Goal: Information Seeking & Learning: Learn about a topic

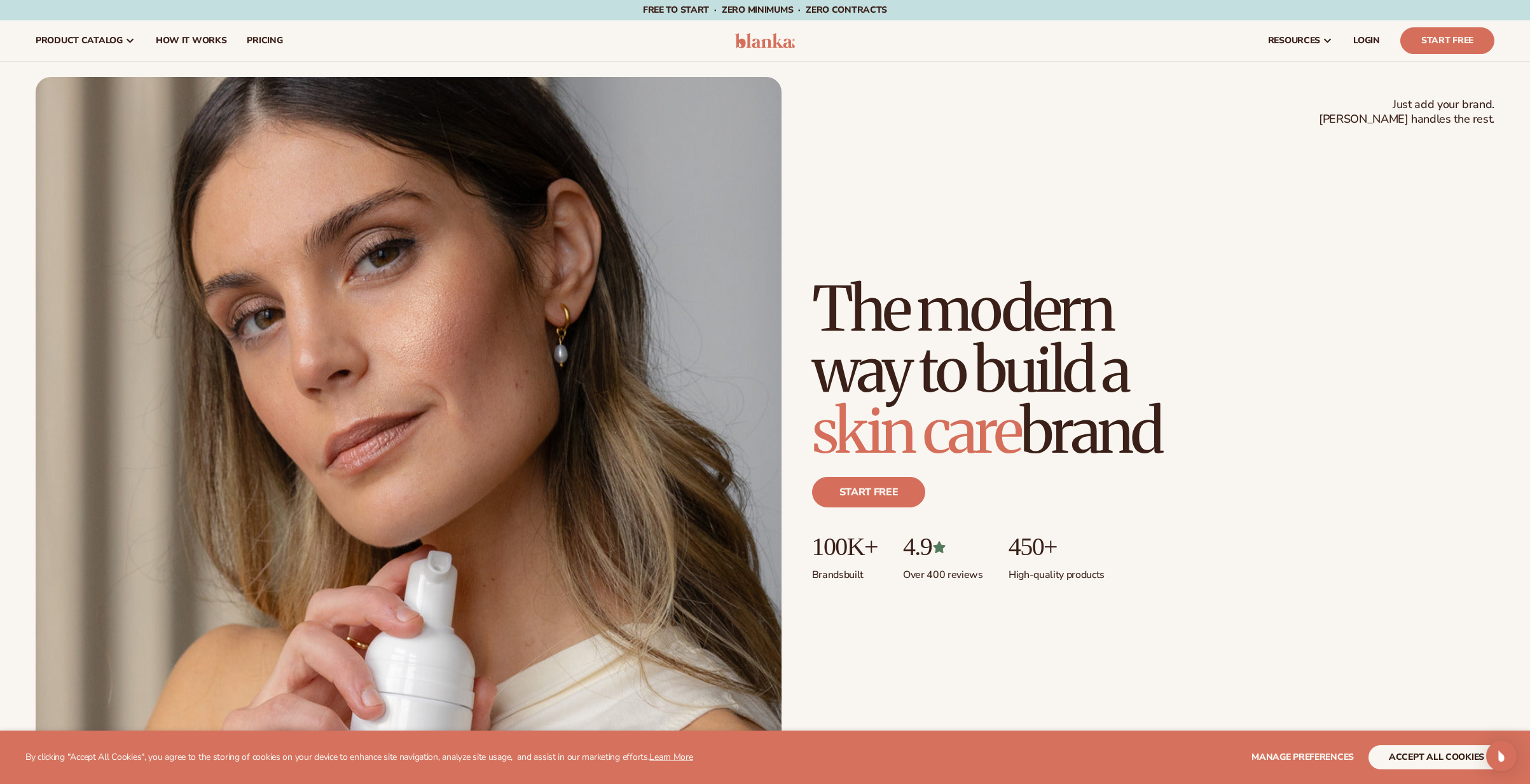
click at [1431, 752] on button "accept all cookies" at bounding box center [1437, 758] width 136 height 24
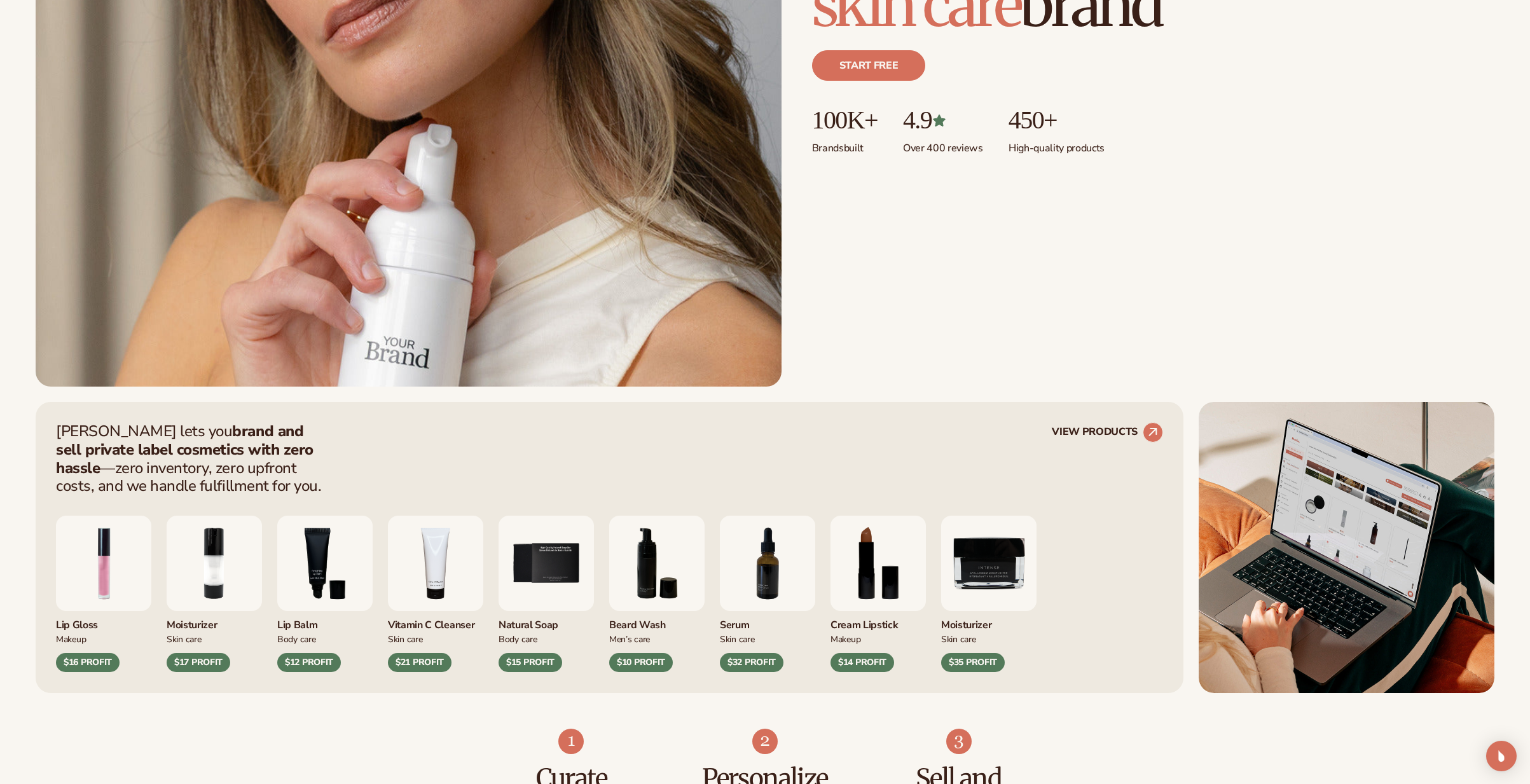
scroll to position [781, 0]
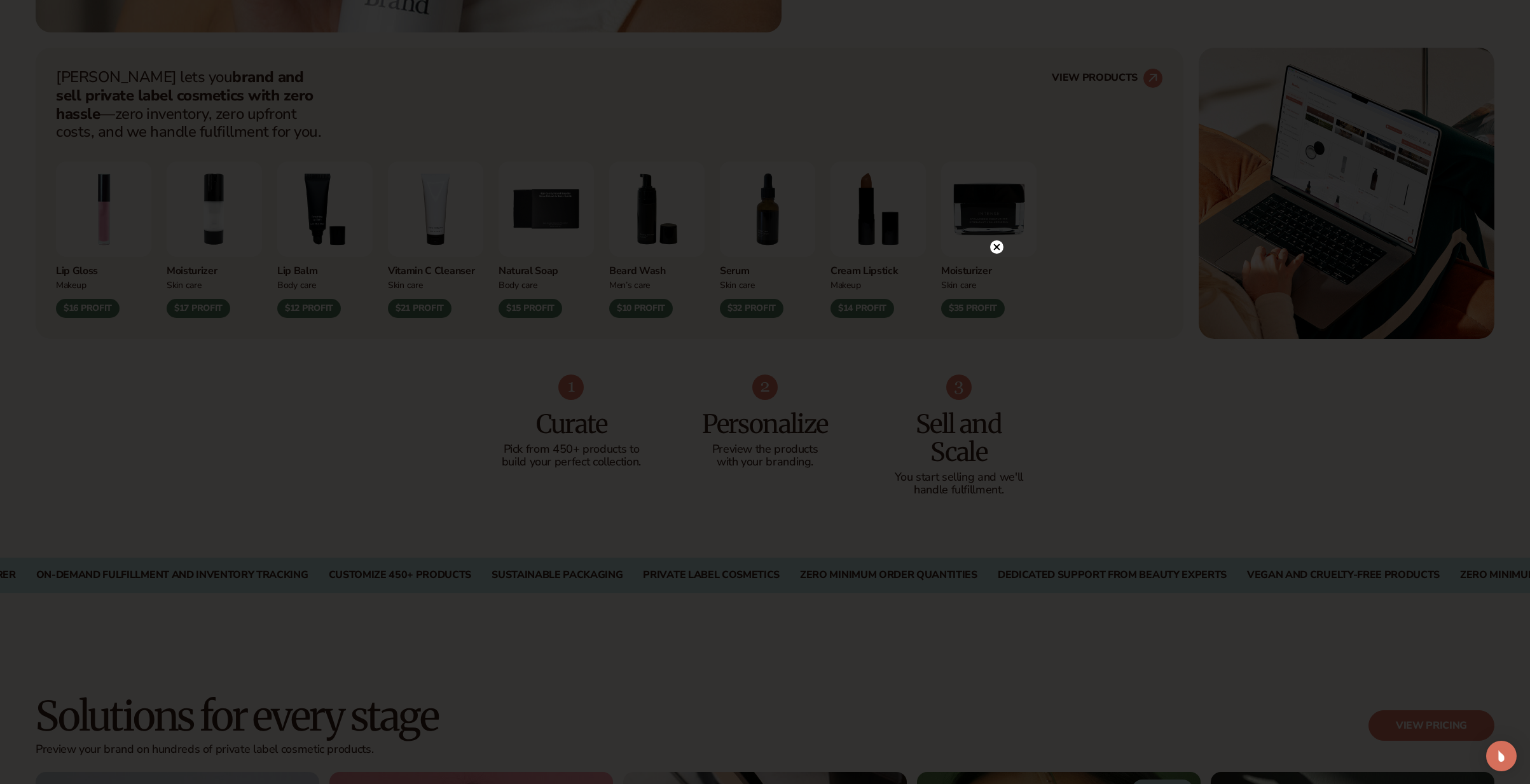
click at [991, 242] on icon at bounding box center [996, 246] width 13 height 13
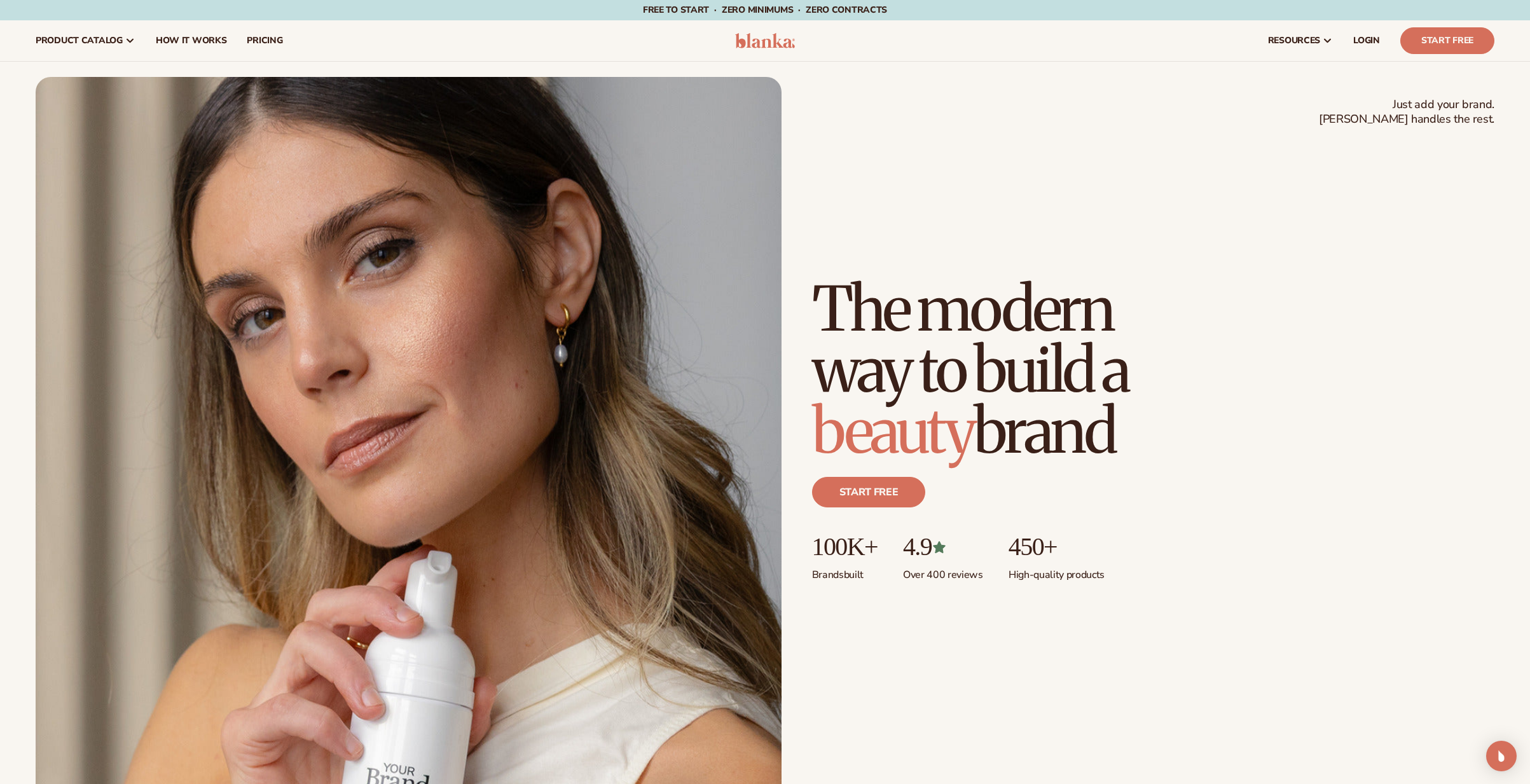
scroll to position [26, 0]
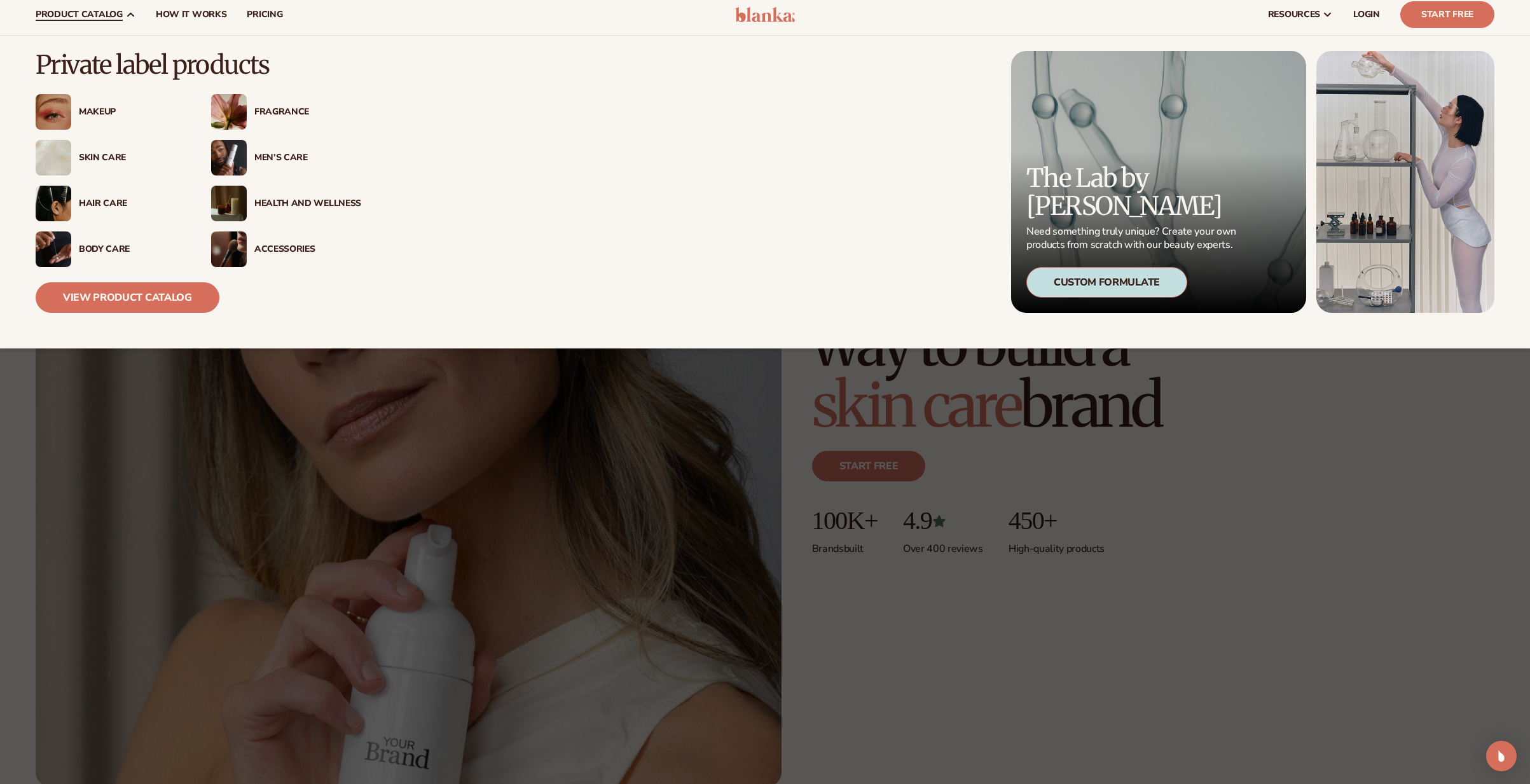
click at [97, 113] on div "Makeup" at bounding box center [132, 112] width 107 height 10
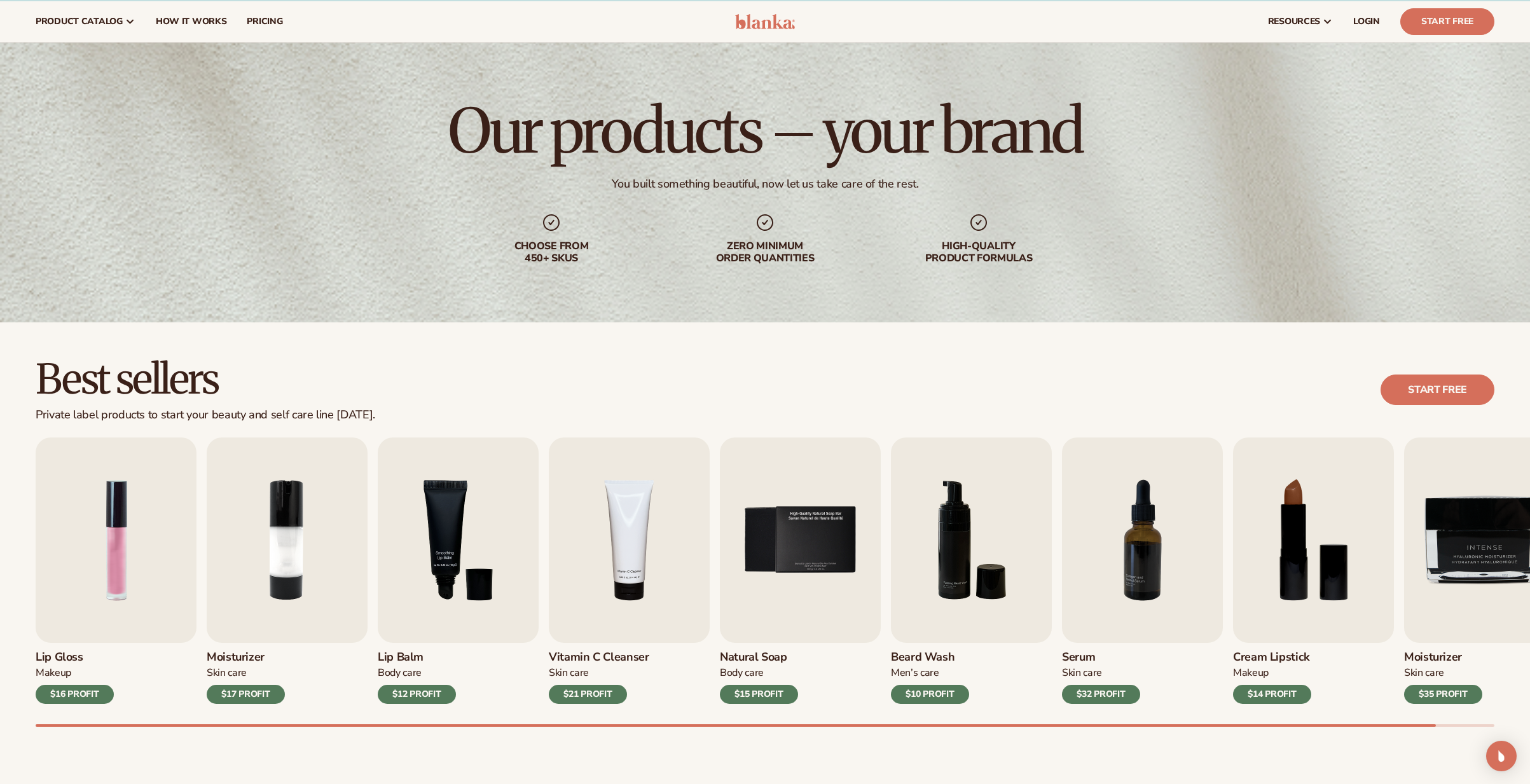
scroll to position [191, 0]
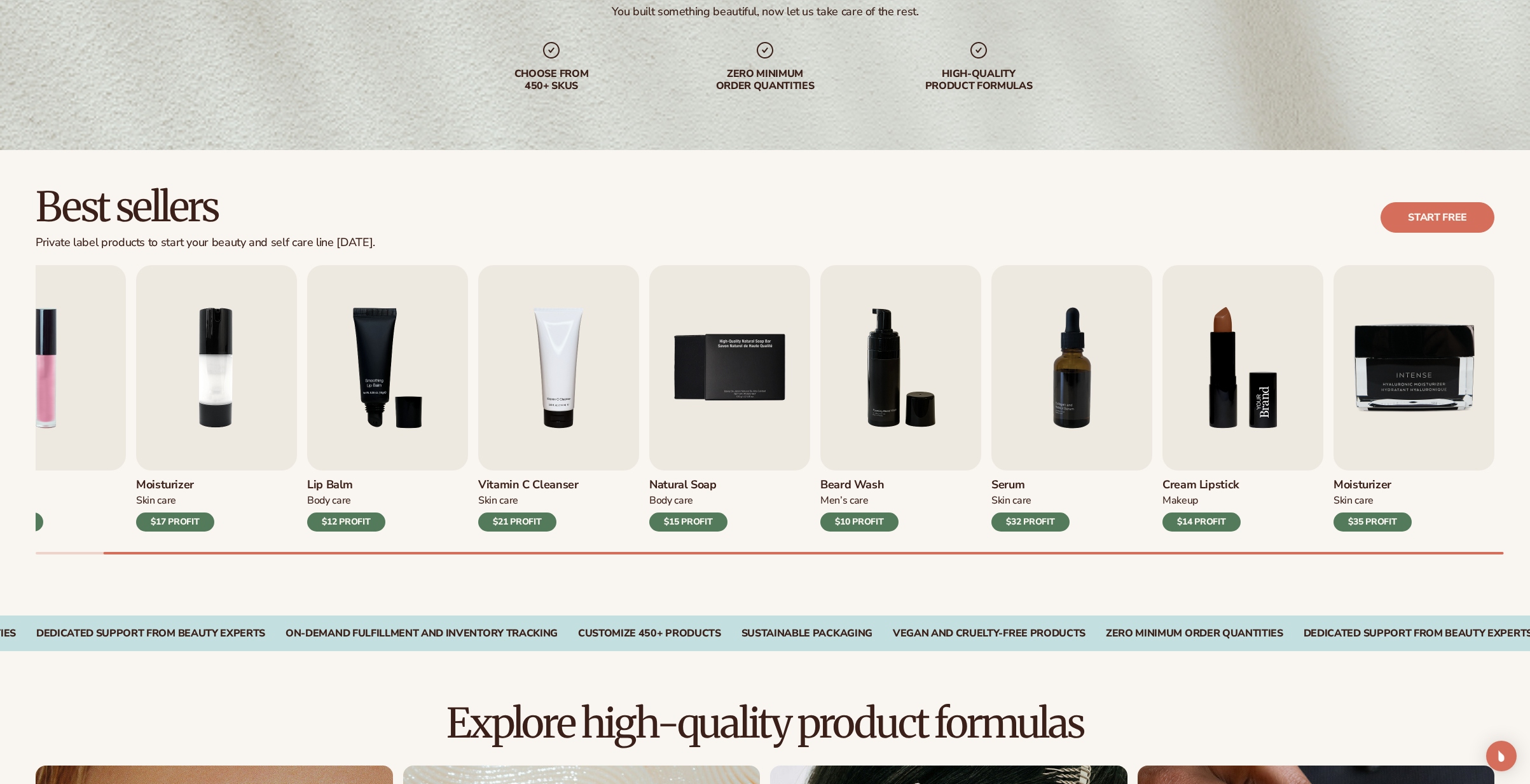
click at [1232, 397] on img "8 / 9" at bounding box center [1243, 368] width 161 height 205
click at [1209, 419] on img "8 / 9" at bounding box center [1243, 368] width 161 height 205
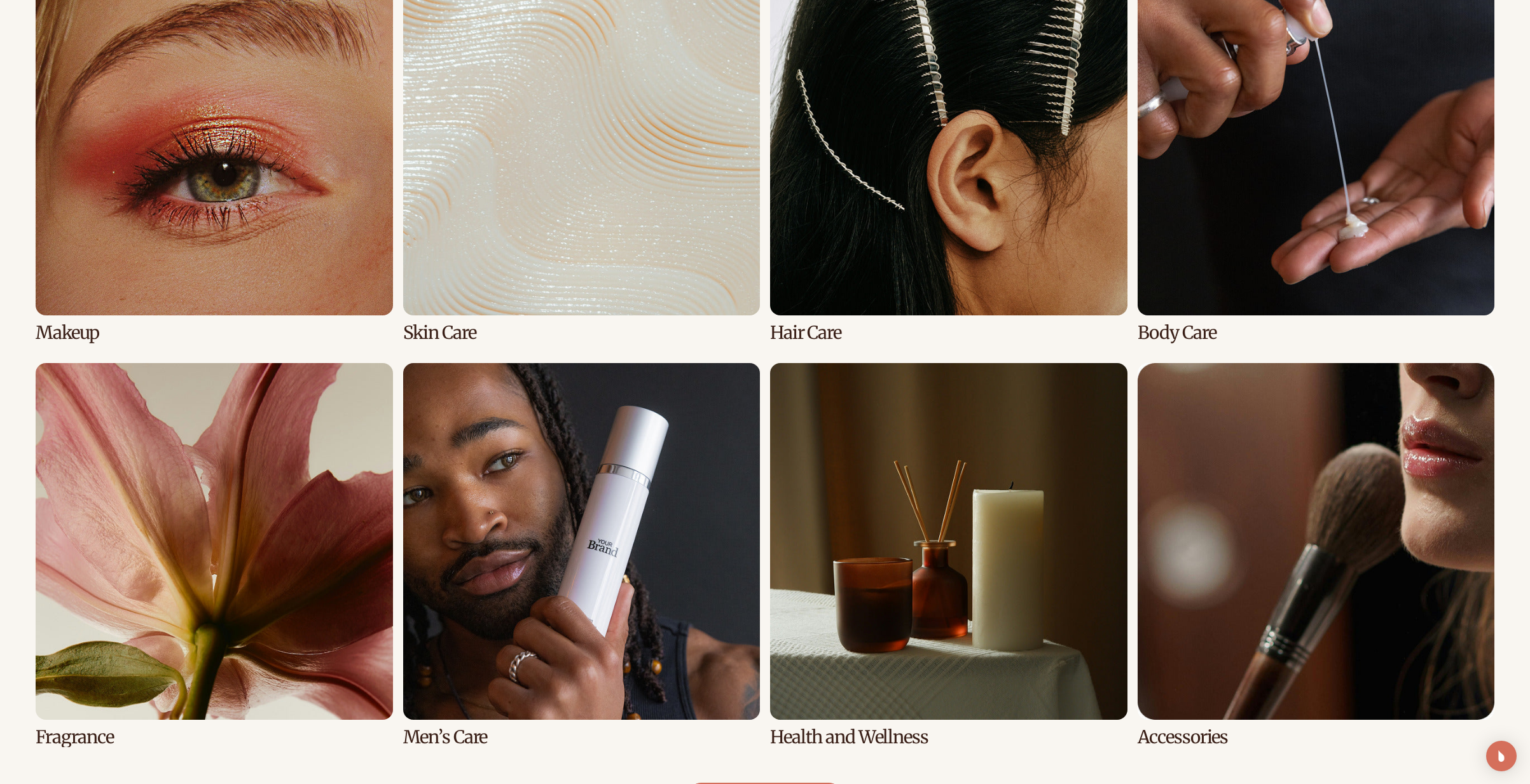
click at [887, 547] on link "7 / 8" at bounding box center [948, 555] width 357 height 384
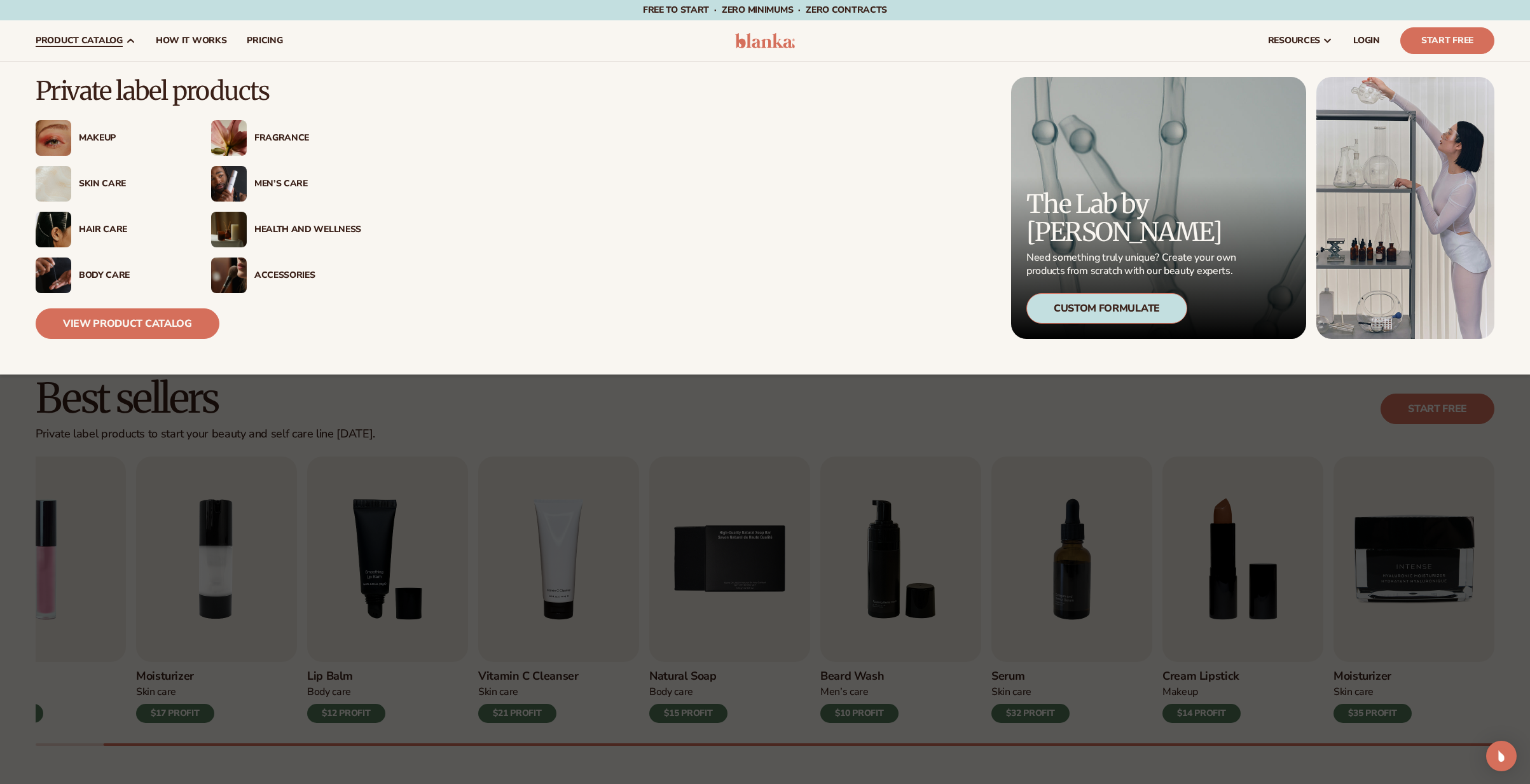
click at [229, 134] on img at bounding box center [229, 138] width 36 height 36
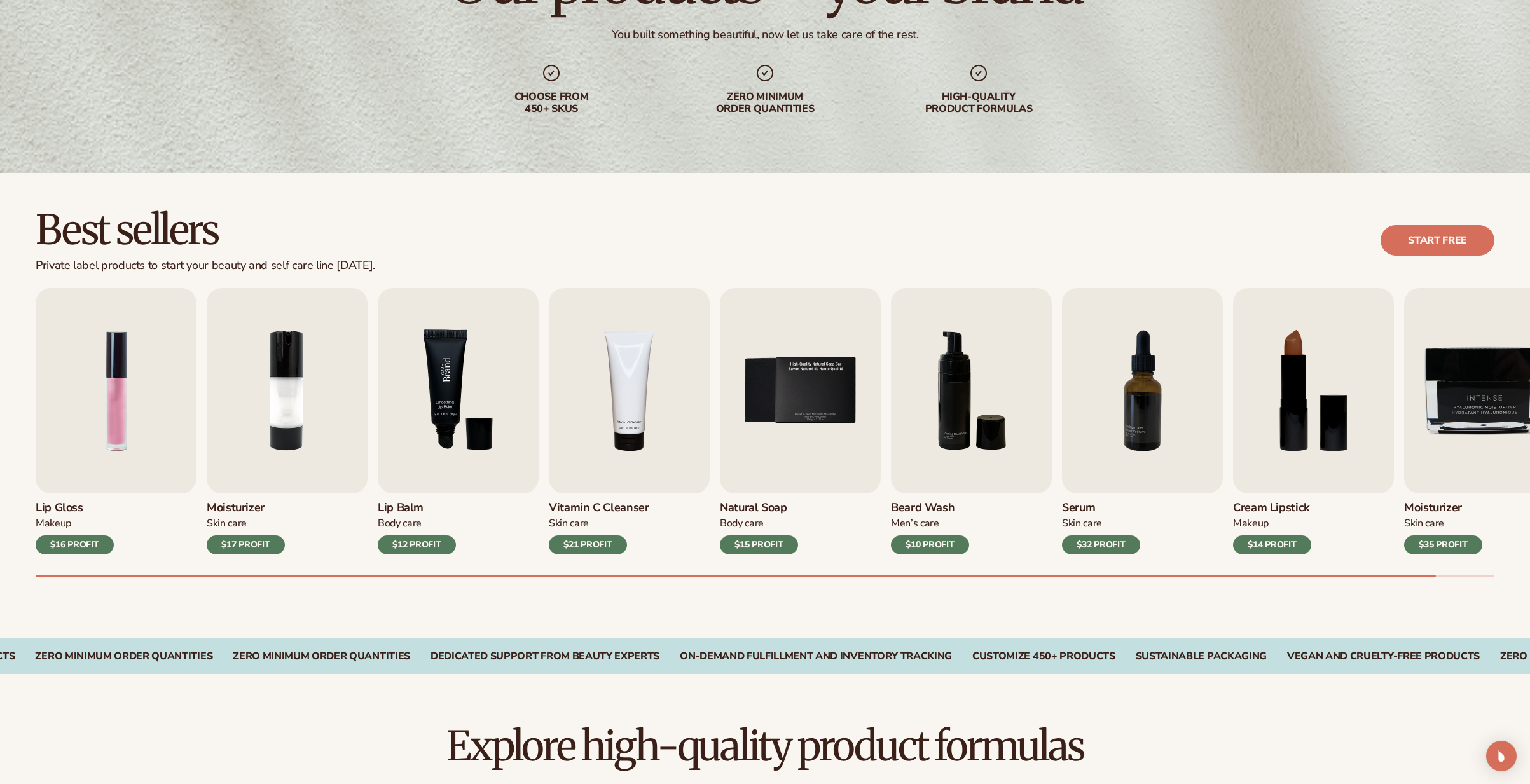
scroll to position [260, 0]
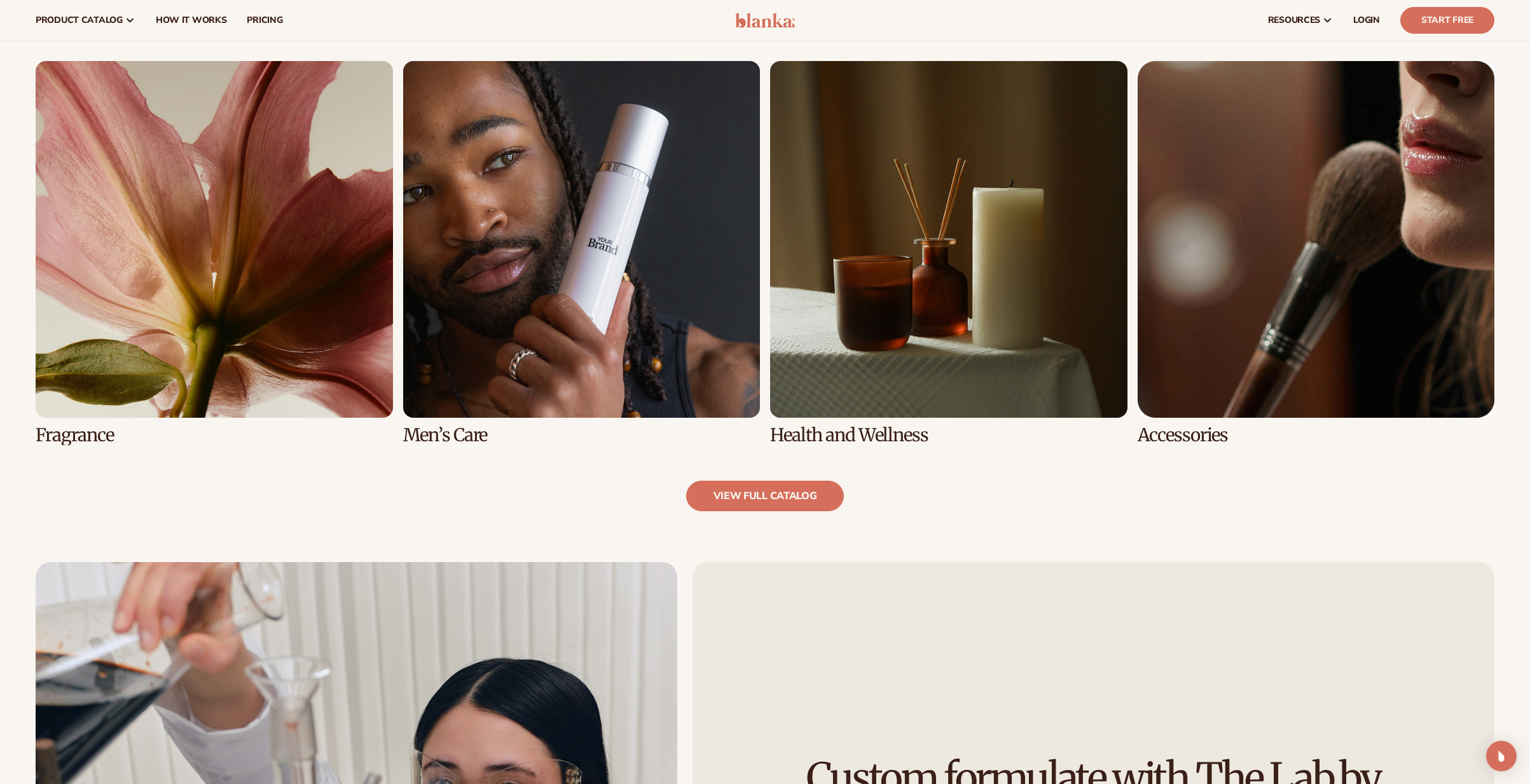
click at [931, 357] on link "7 / 8" at bounding box center [948, 253] width 357 height 384
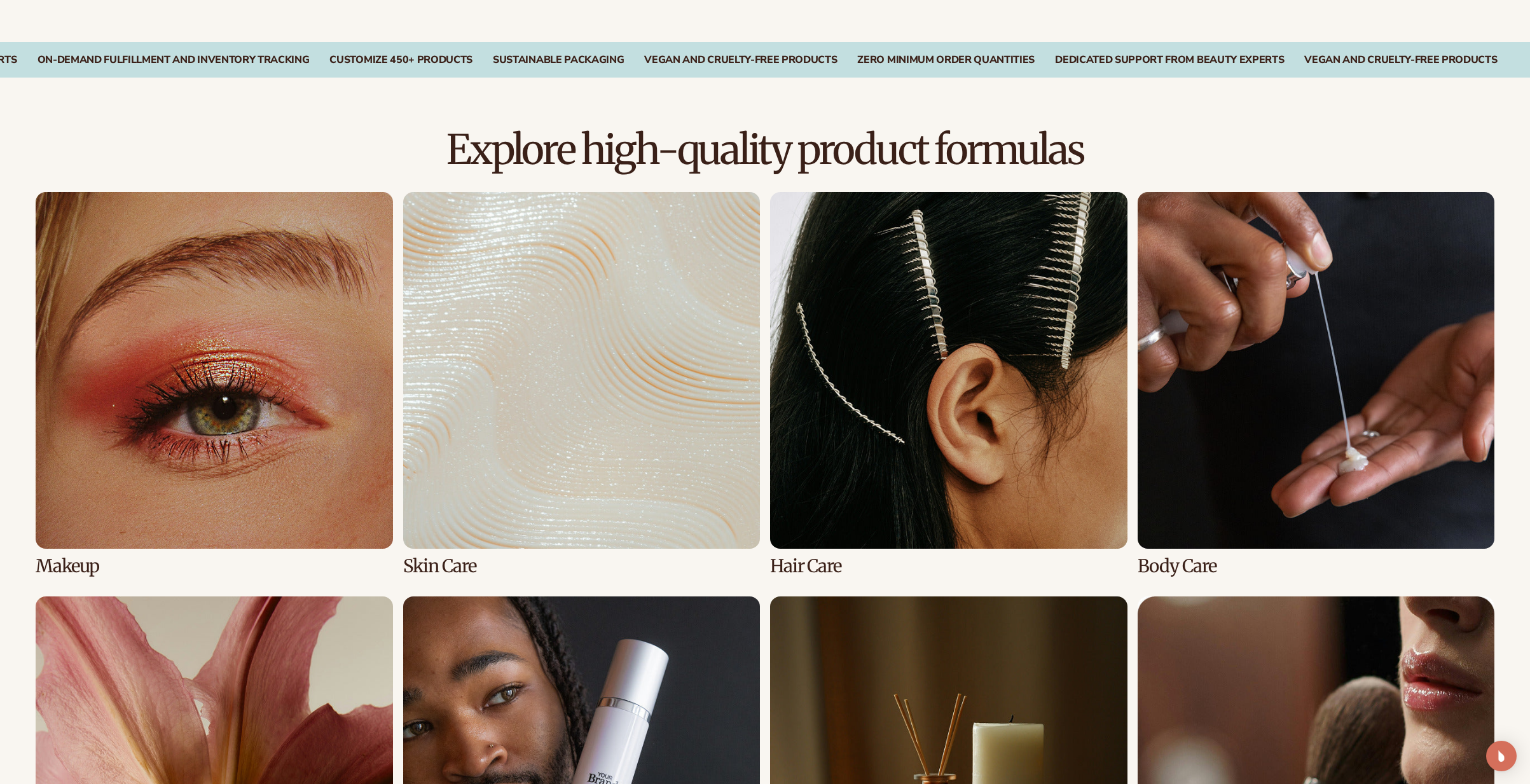
scroll to position [1106, 0]
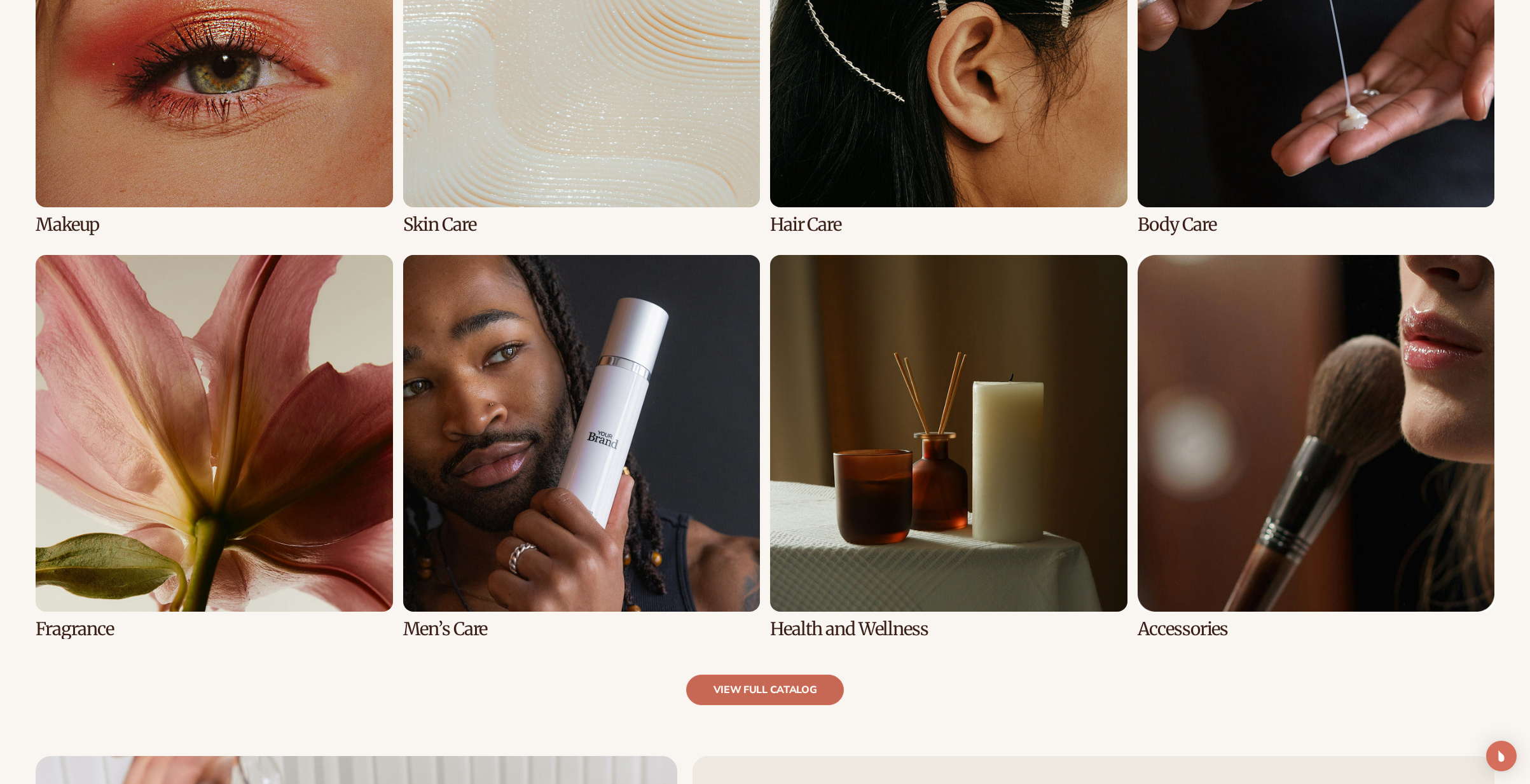
click at [755, 675] on link "view full catalog" at bounding box center [765, 690] width 158 height 31
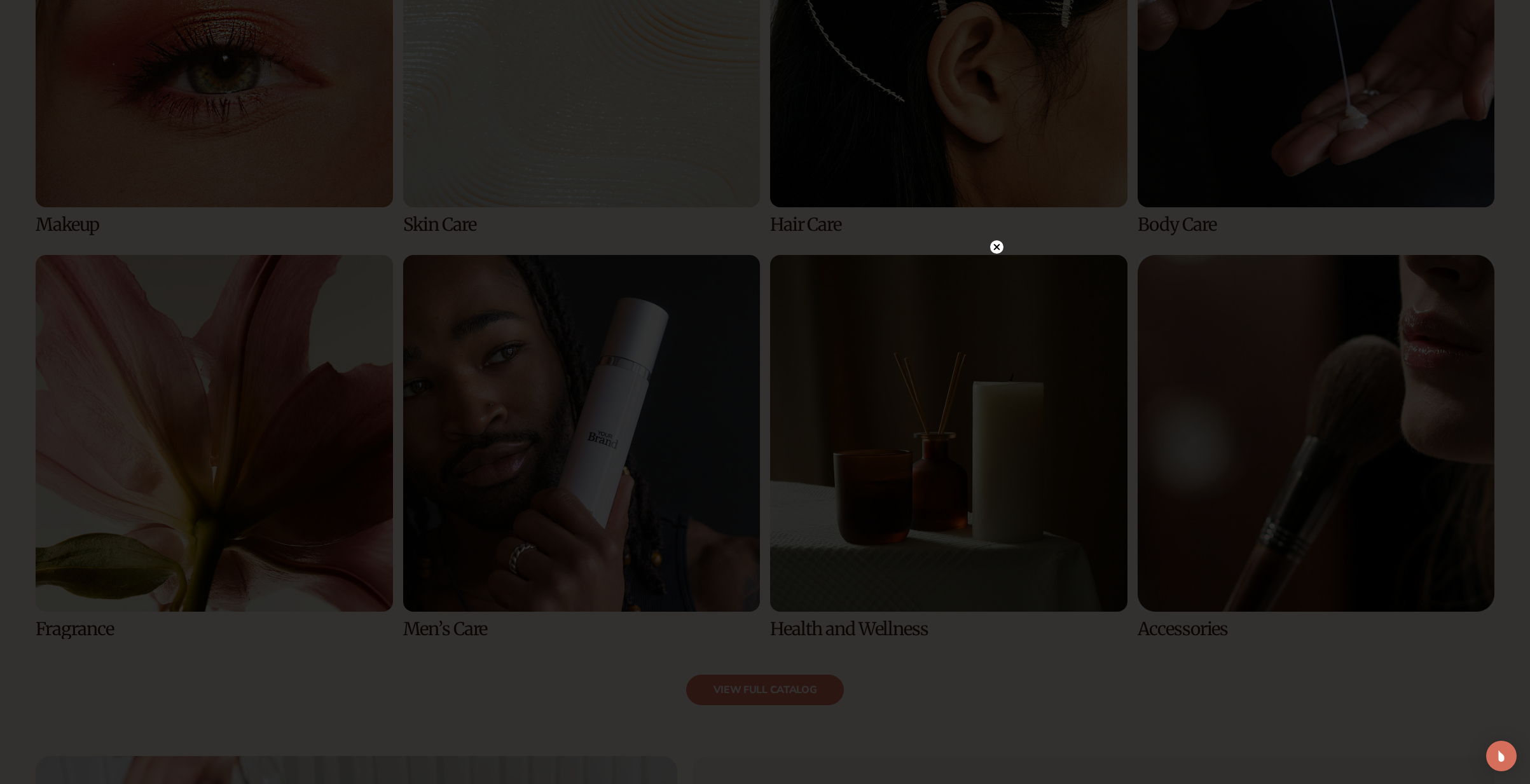
click at [995, 246] on icon at bounding box center [996, 246] width 13 height 13
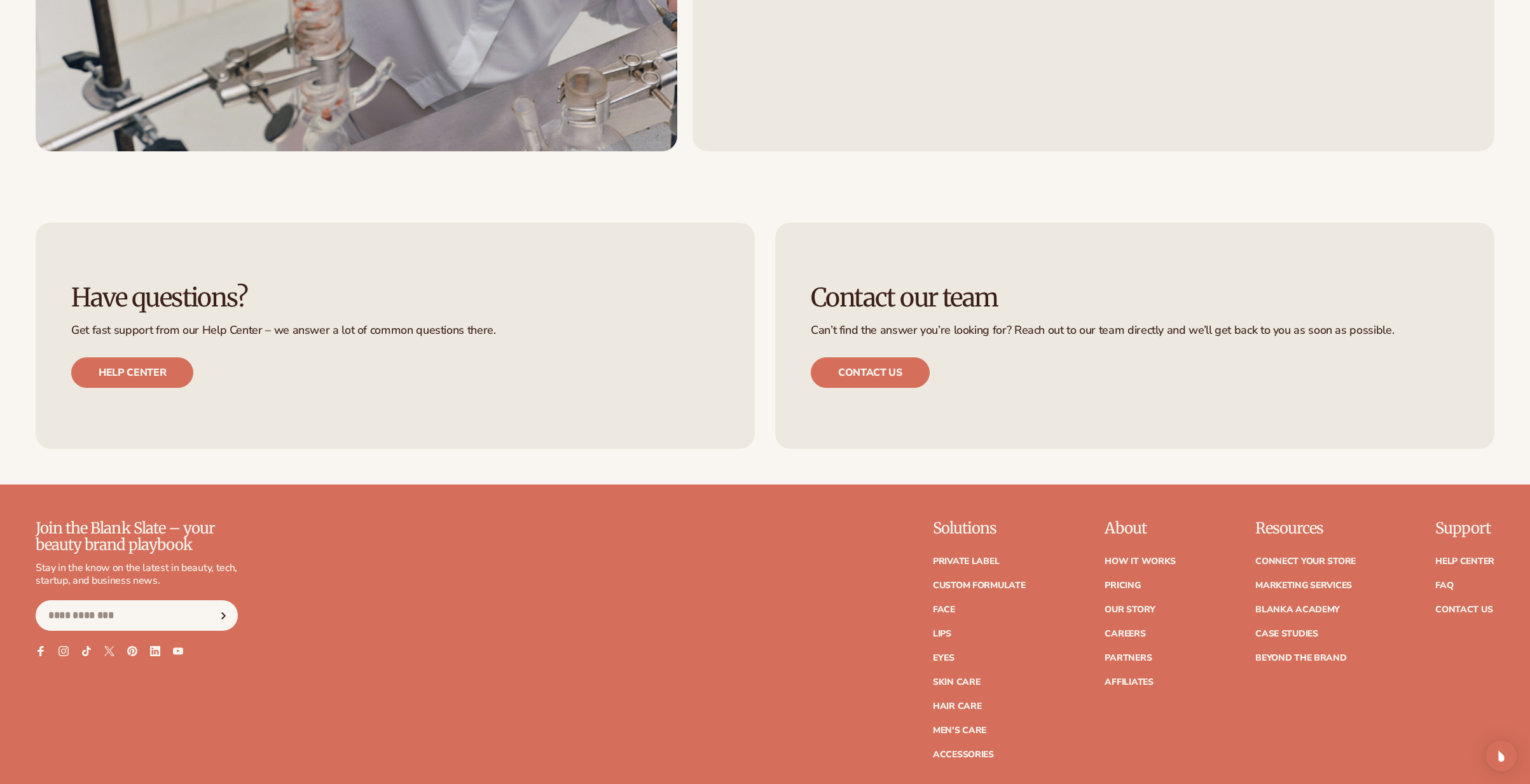
scroll to position [2375, 0]
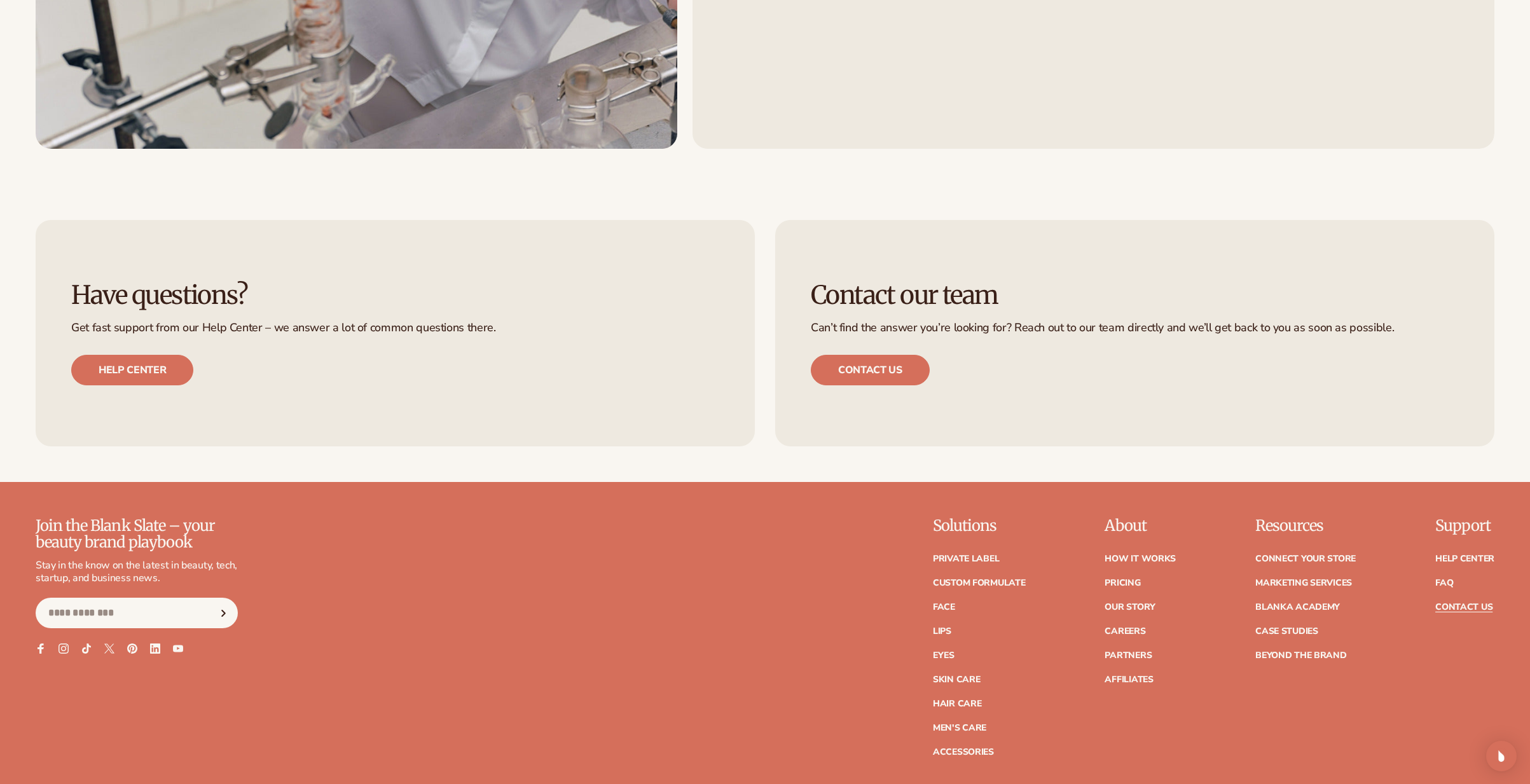
click at [1455, 602] on link "Contact Us" at bounding box center [1465, 607] width 58 height 9
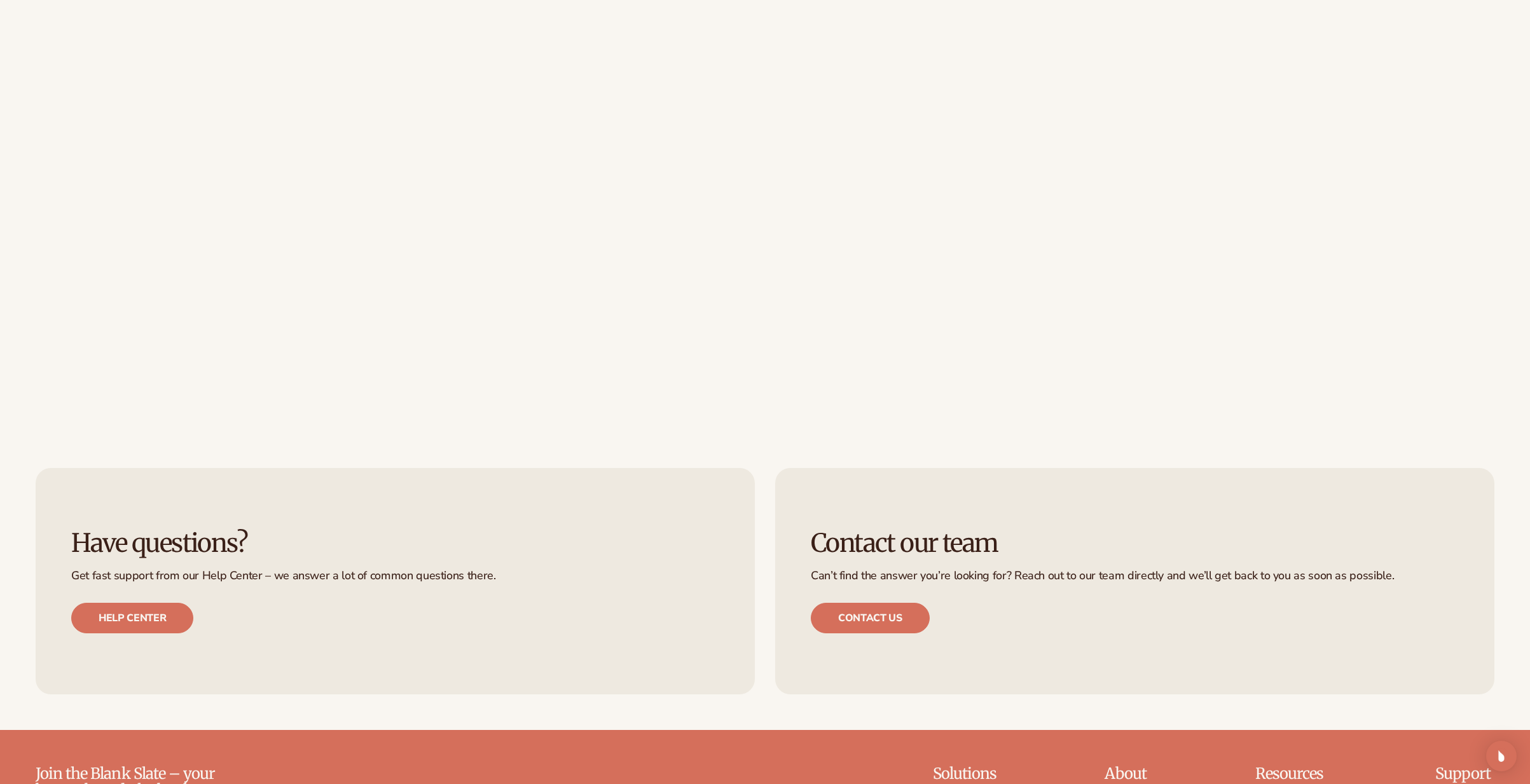
scroll to position [886, 0]
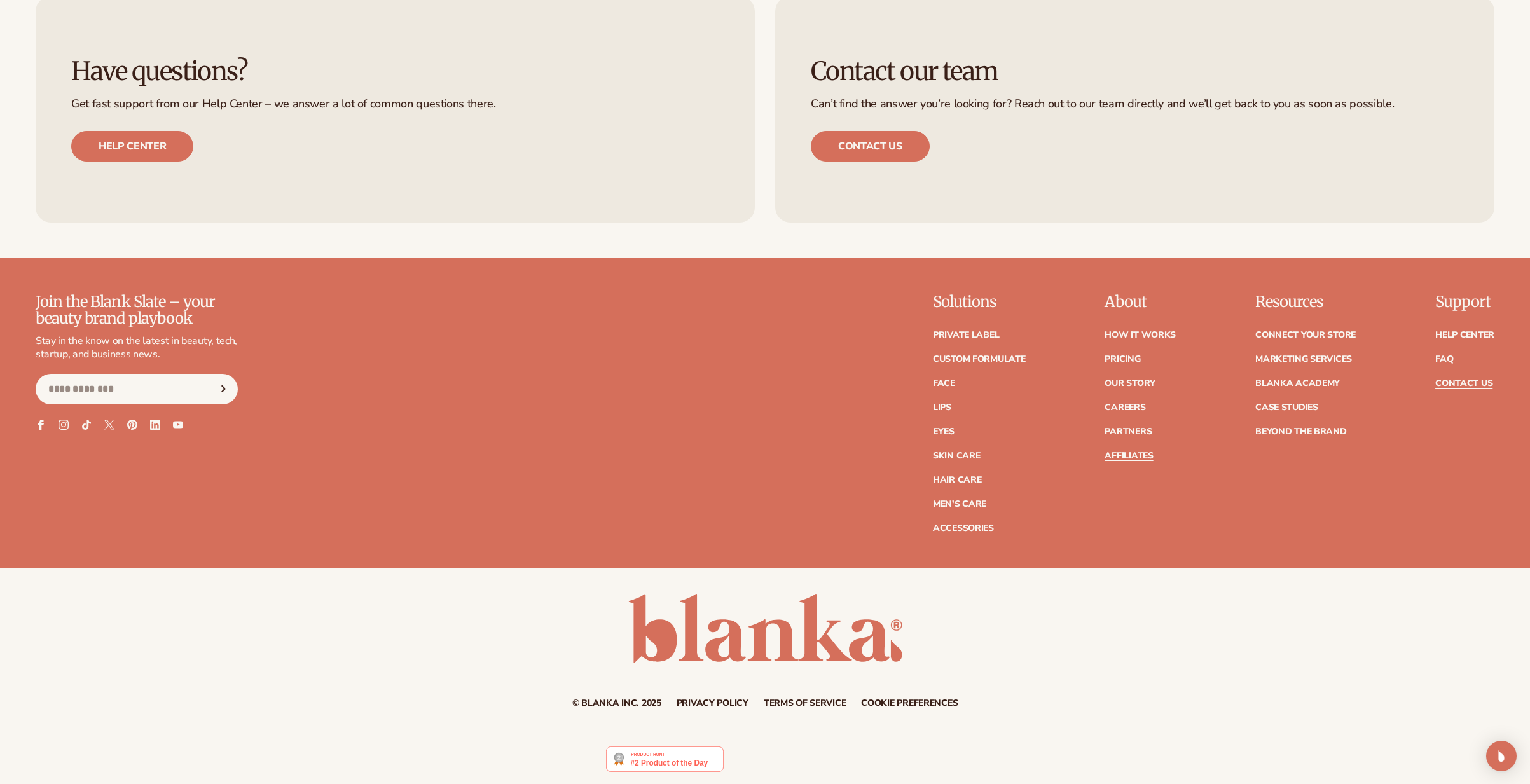
click at [1132, 457] on link "Affiliates" at bounding box center [1128, 456] width 48 height 9
click at [1122, 431] on link "Partners" at bounding box center [1128, 431] width 47 height 9
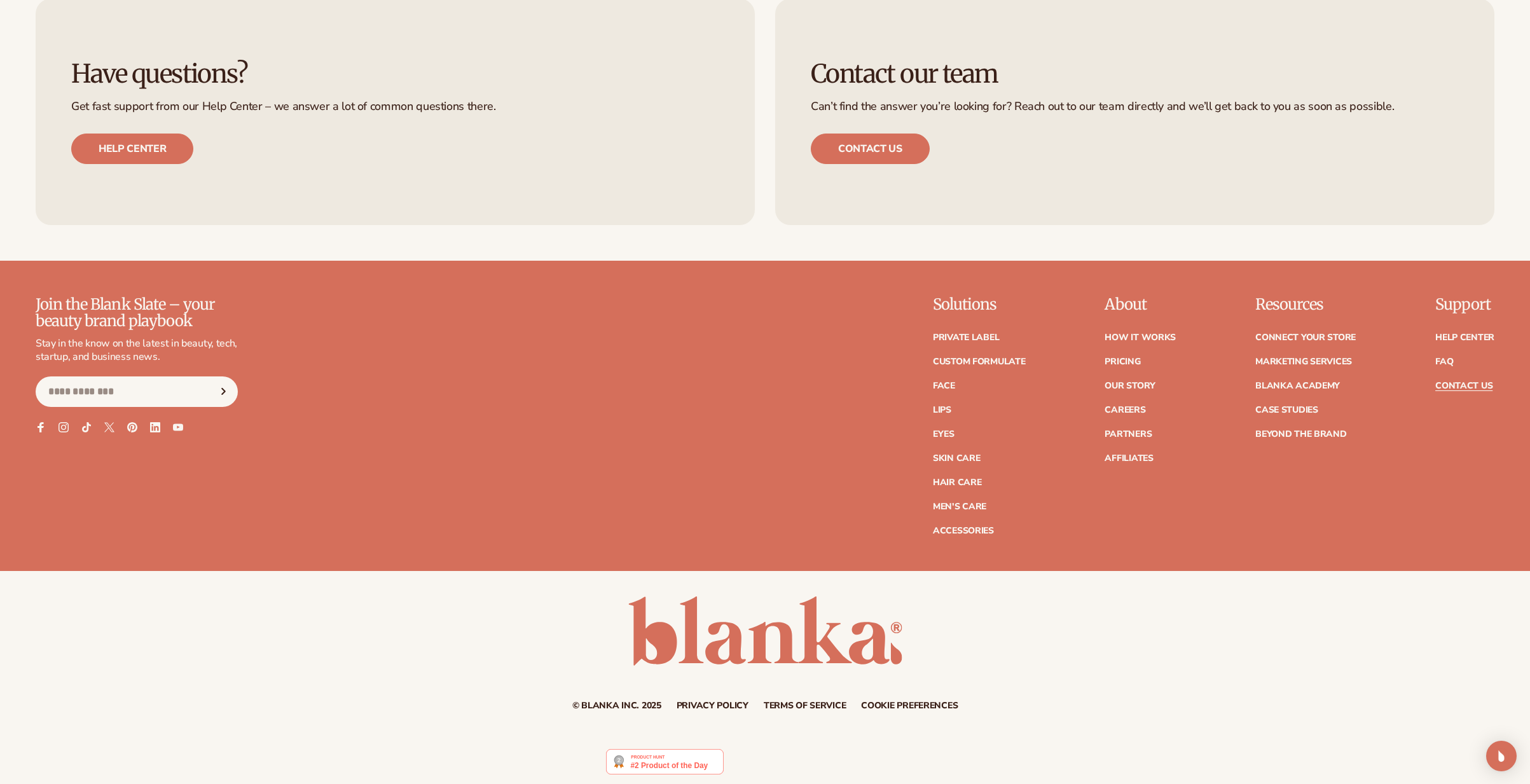
scroll to position [0, 0]
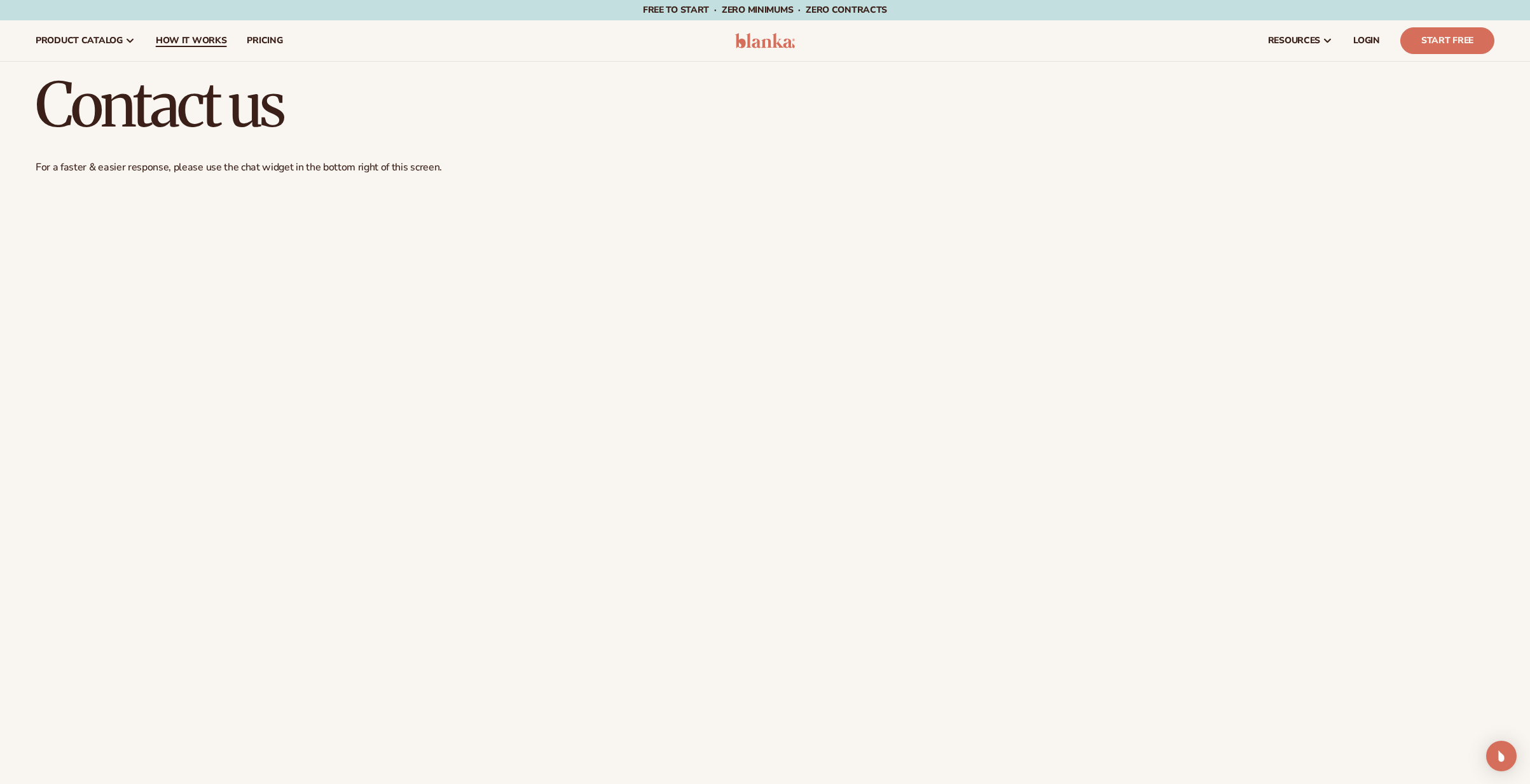
click at [197, 41] on span "How It Works" at bounding box center [191, 41] width 72 height 10
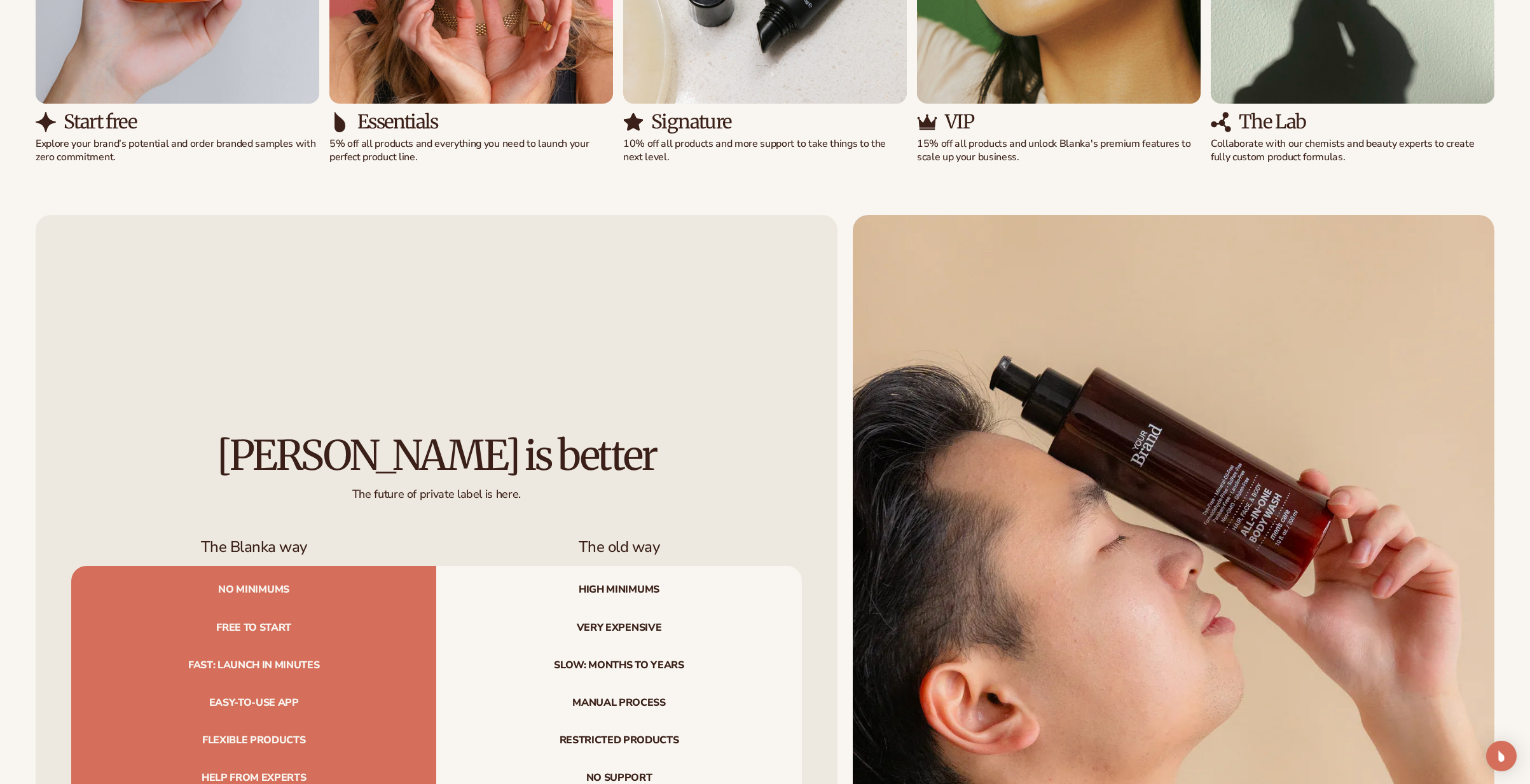
scroll to position [1969, 0]
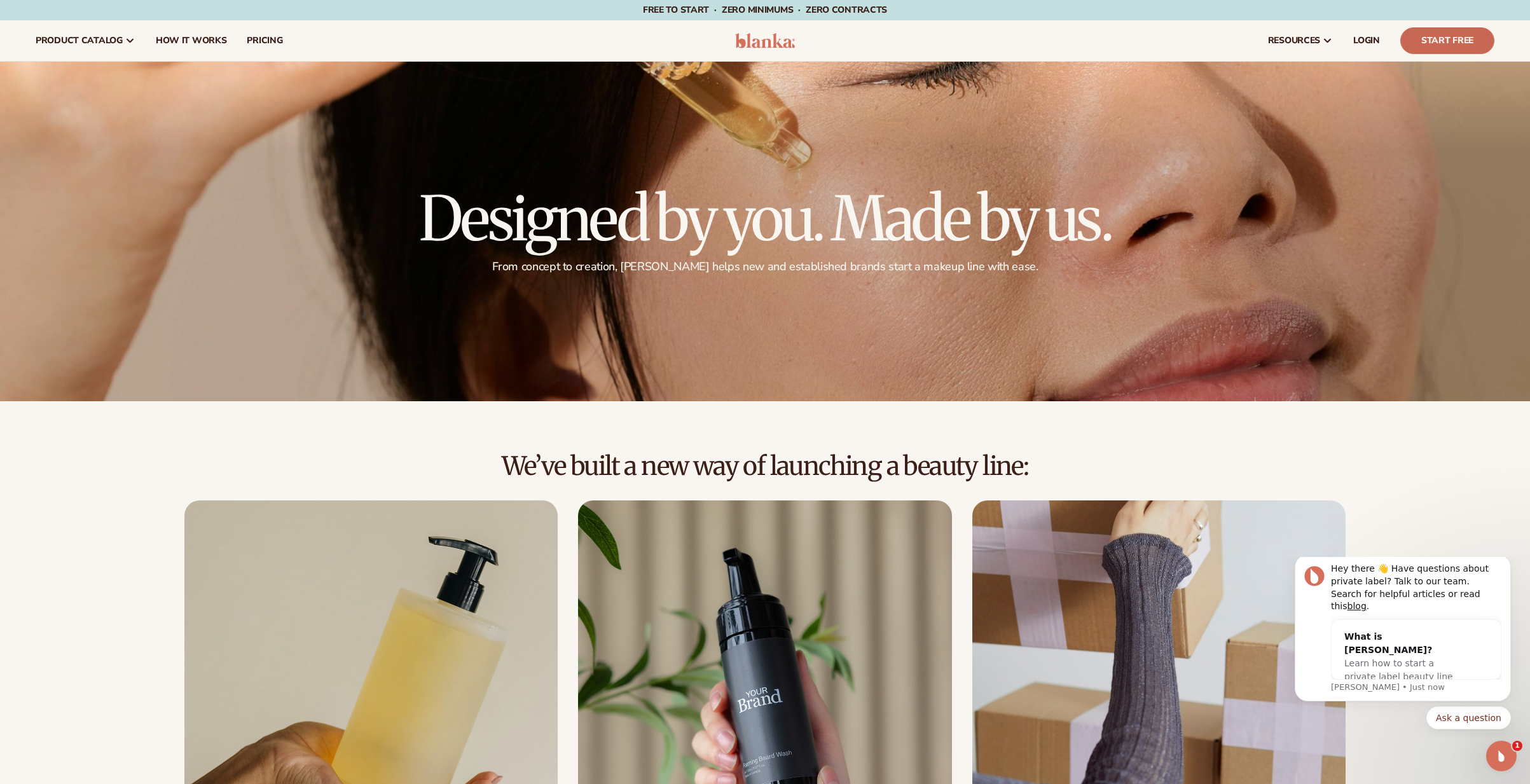
click at [1443, 45] on link "Start Free" at bounding box center [1448, 40] width 94 height 27
